Goal: Information Seeking & Learning: Learn about a topic

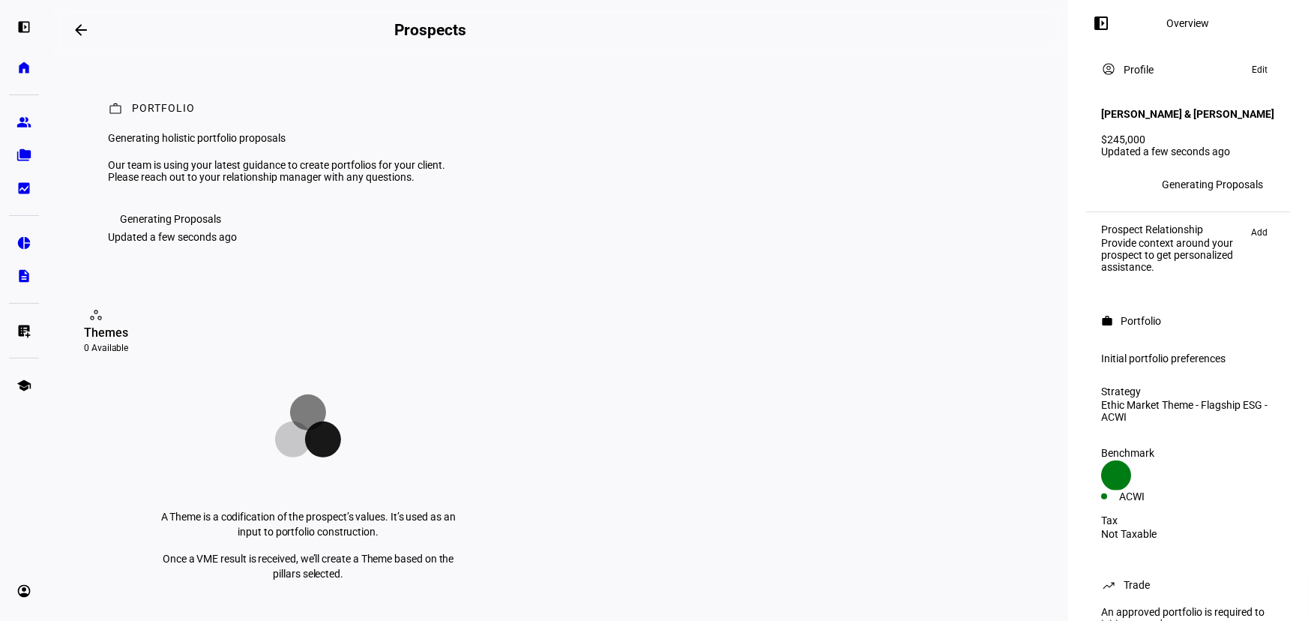
click at [18, 124] on eth-mat-symbol "group" at bounding box center [23, 122] width 15 height 15
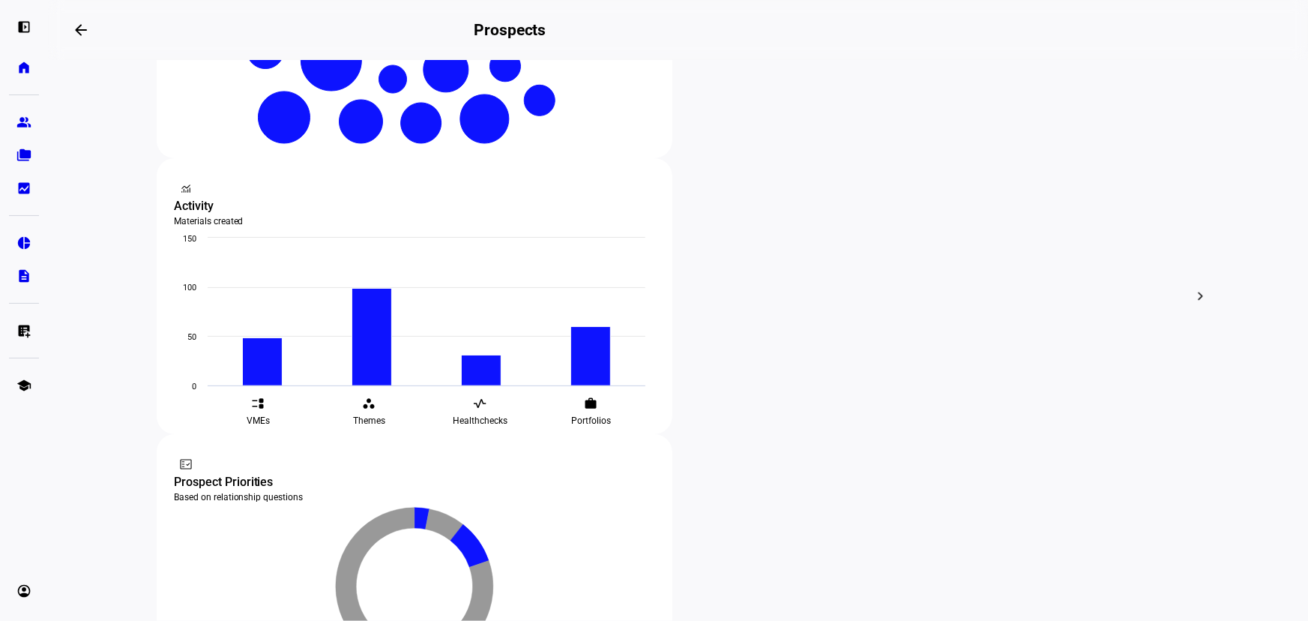
scroll to position [477, 0]
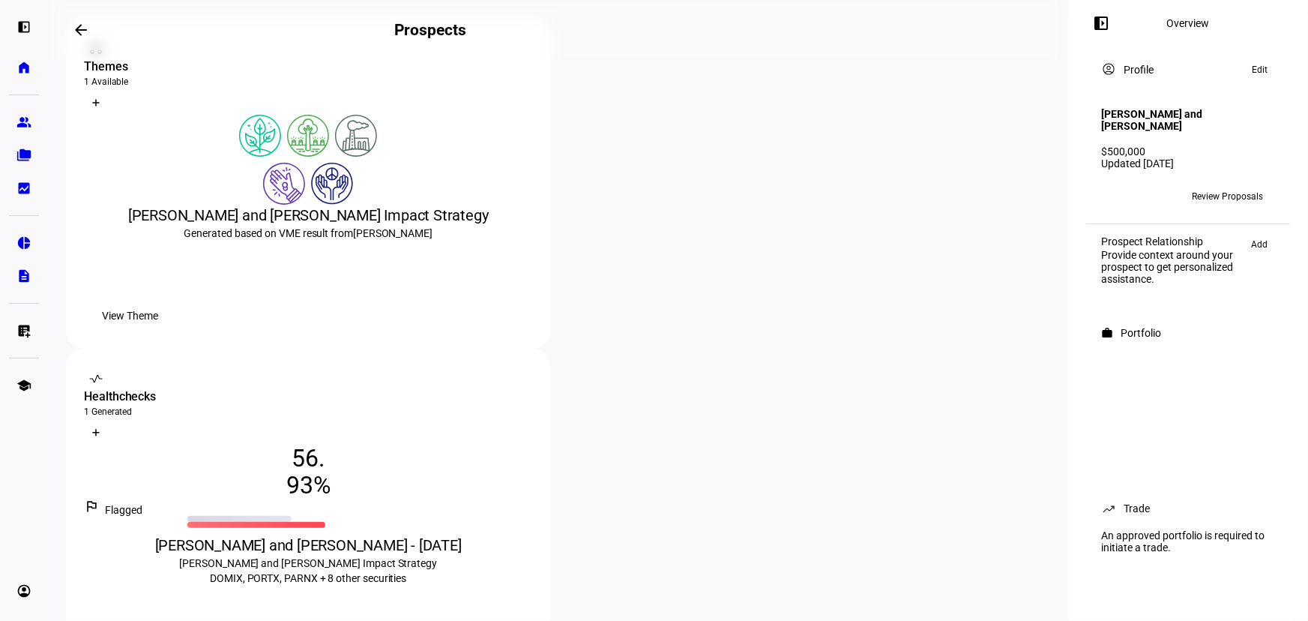
scroll to position [204, 0]
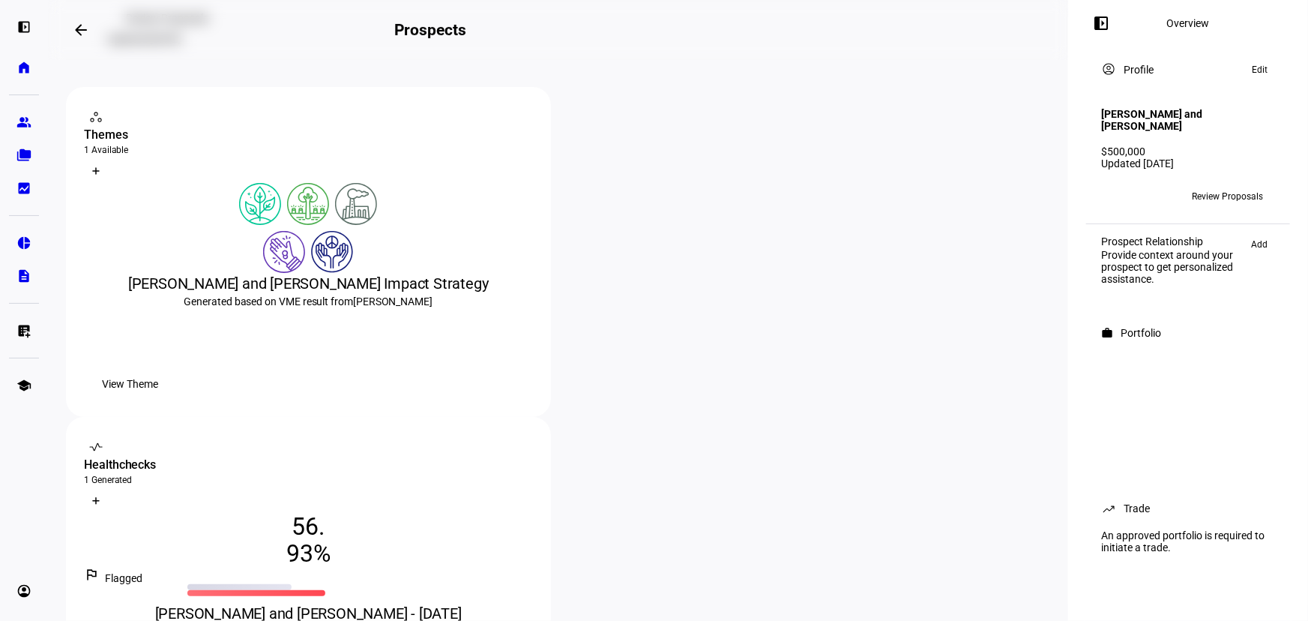
click at [217, 33] on span at bounding box center [167, 18] width 118 height 30
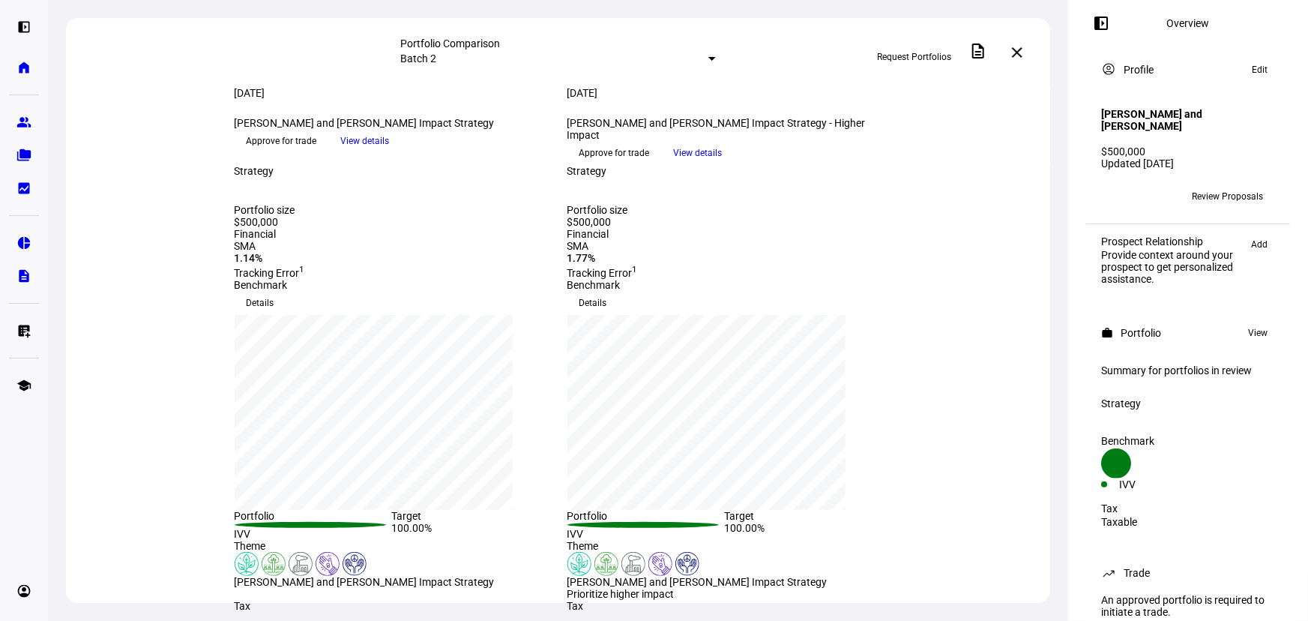
click at [722, 164] on span "View details" at bounding box center [698, 153] width 49 height 22
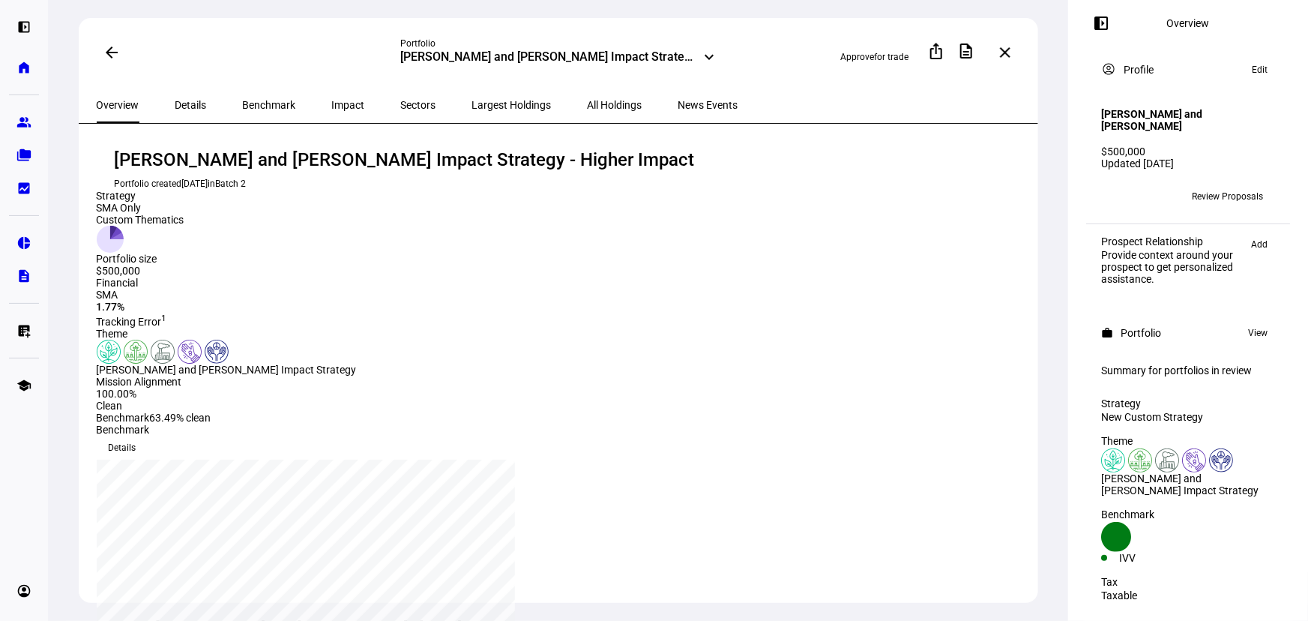
click at [808, 91] on div "Overview Details Benchmark Impact Sectors Largest Holdings All Holdings News Ev…" at bounding box center [558, 105] width 959 height 37
click at [177, 109] on span "Details" at bounding box center [190, 105] width 31 height 36
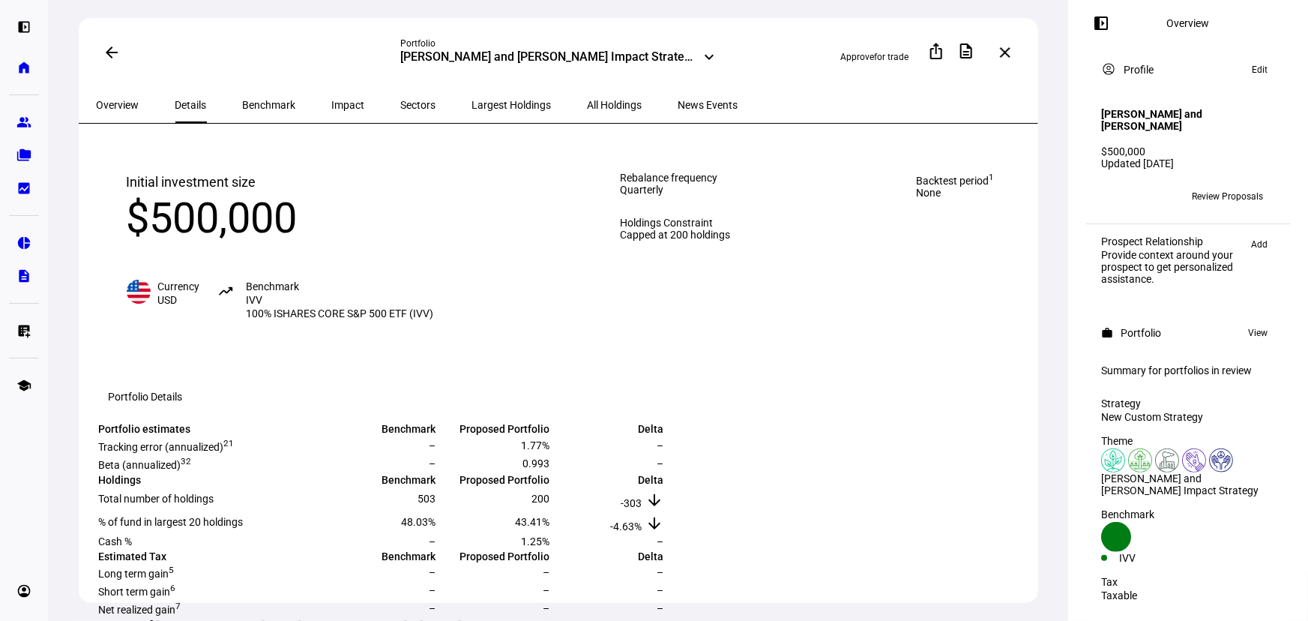
click at [254, 106] on span "Benchmark" at bounding box center [269, 105] width 53 height 10
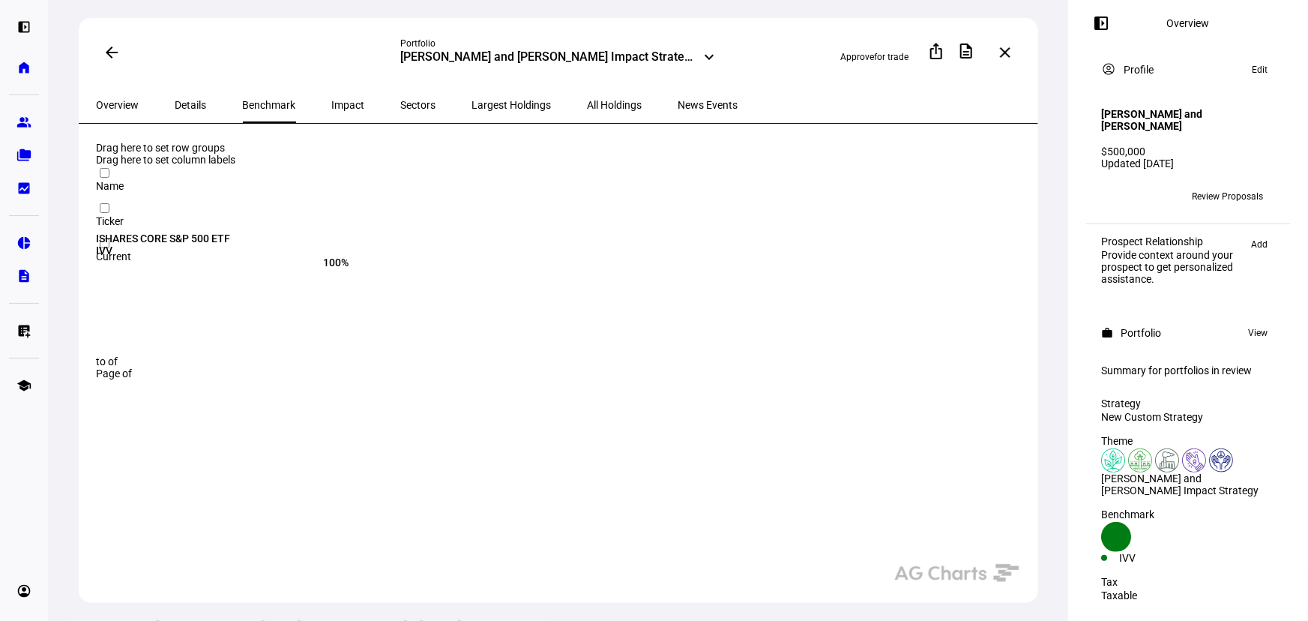
click at [332, 103] on span "Impact" at bounding box center [348, 105] width 33 height 10
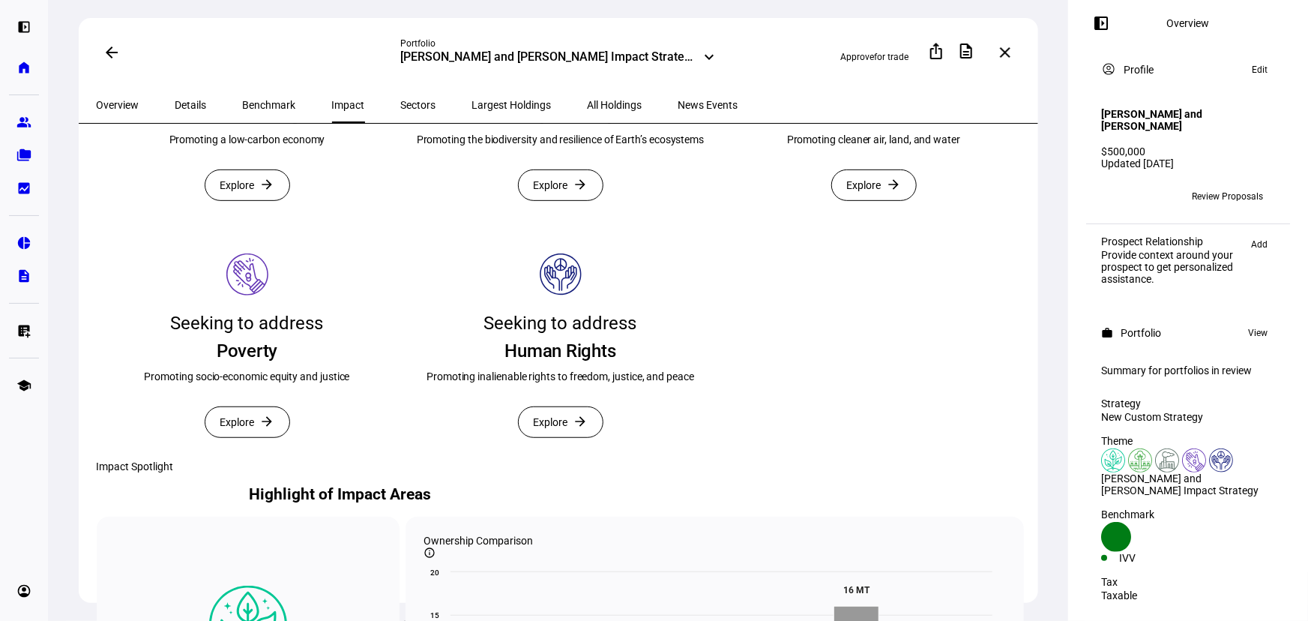
scroll to position [408, 0]
